Goal: Task Accomplishment & Management: Complete application form

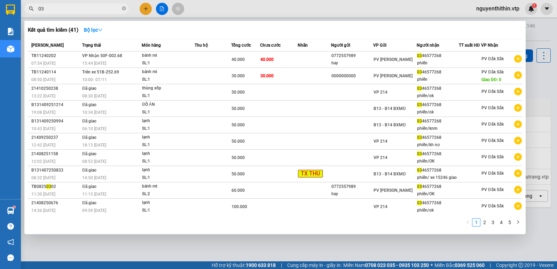
type input "0"
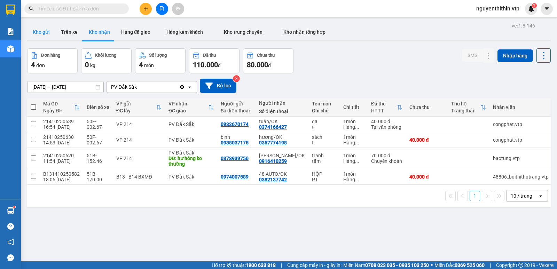
click at [40, 31] on button "Kho gửi" at bounding box center [41, 32] width 28 height 17
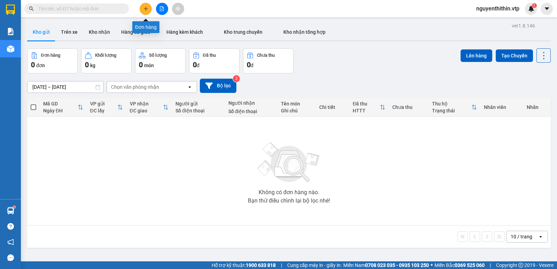
click at [145, 8] on icon "plus" at bounding box center [145, 8] width 5 height 5
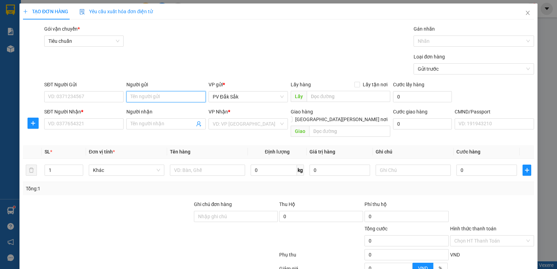
click at [146, 98] on input "Người gửi" at bounding box center [165, 96] width 79 height 11
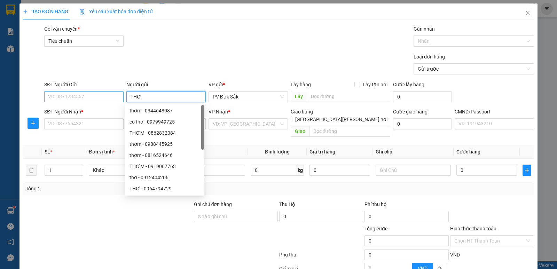
type input "THƠ"
click at [64, 93] on input "SĐT Người Gửi" at bounding box center [83, 96] width 79 height 11
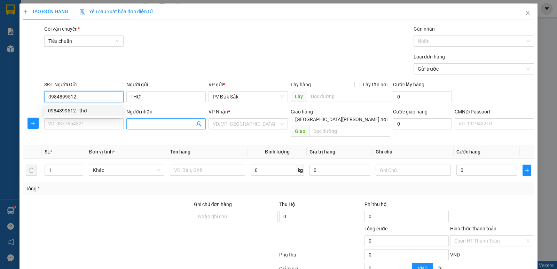
type input "0984899512"
click at [137, 119] on span at bounding box center [165, 123] width 79 height 11
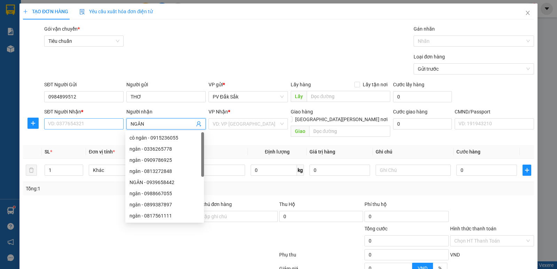
type input "NGÂN"
click at [66, 128] on input "SĐT Người Nhận *" at bounding box center [83, 123] width 79 height 11
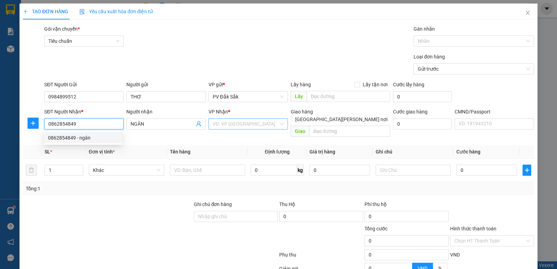
type input "0862854849"
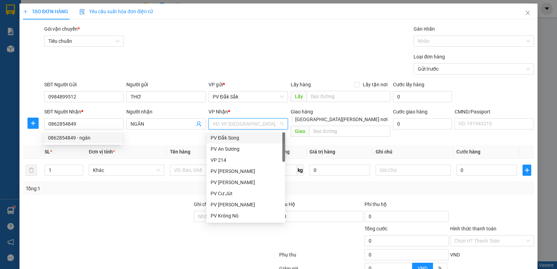
click at [225, 123] on input "search" at bounding box center [246, 124] width 66 height 10
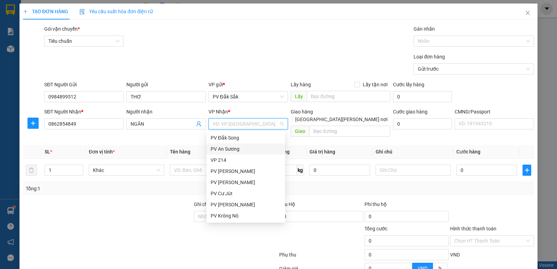
click at [228, 151] on div "PV An Sương" at bounding box center [245, 149] width 70 height 8
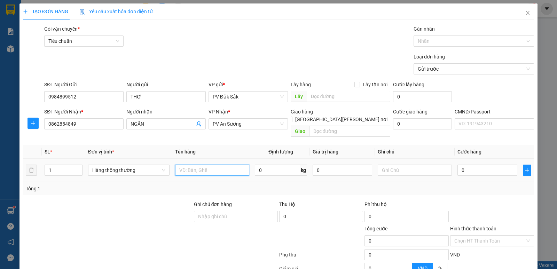
click at [181, 165] on input "text" at bounding box center [212, 170] width 74 height 11
type input "TC"
click at [383, 165] on input "text" at bounding box center [414, 170] width 74 height 11
type input "T"
click at [460, 165] on input "0" at bounding box center [486, 170] width 59 height 11
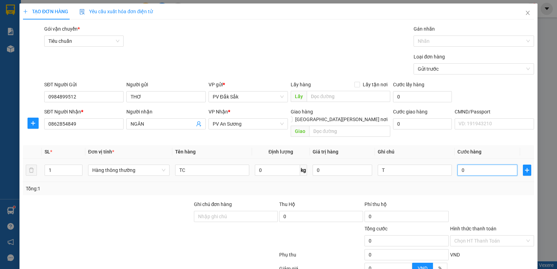
type input "5"
type input "50"
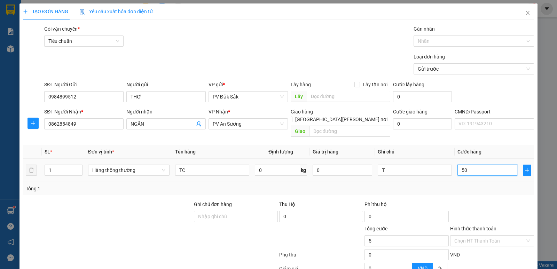
type input "50"
type input "500"
type input "5.000"
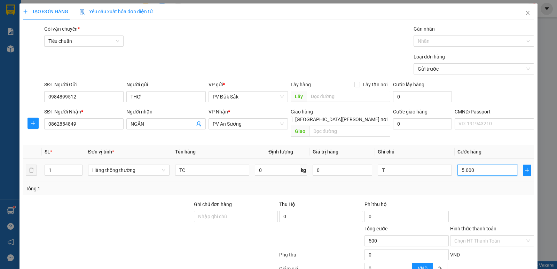
type input "5.000"
type input "50.000"
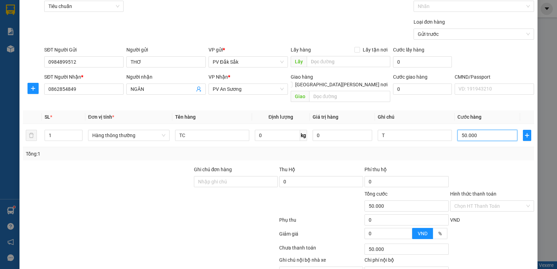
scroll to position [66, 0]
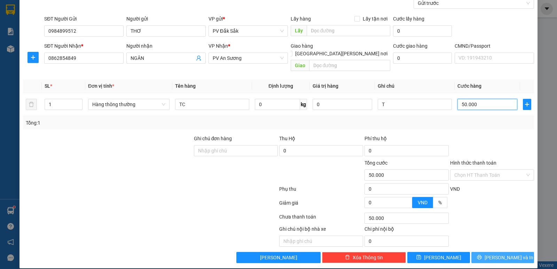
type input "50.000"
click at [503, 254] on button "[PERSON_NAME] và In" at bounding box center [502, 257] width 63 height 11
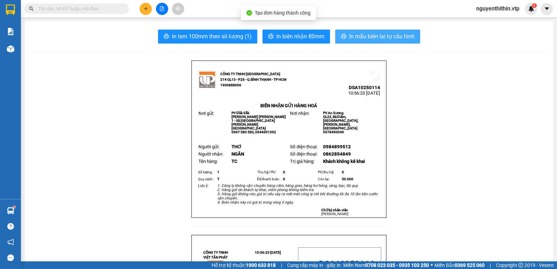
click at [397, 41] on button "In mẫu biên lai tự cấu hình" at bounding box center [377, 37] width 85 height 14
